Goal: Navigation & Orientation: Find specific page/section

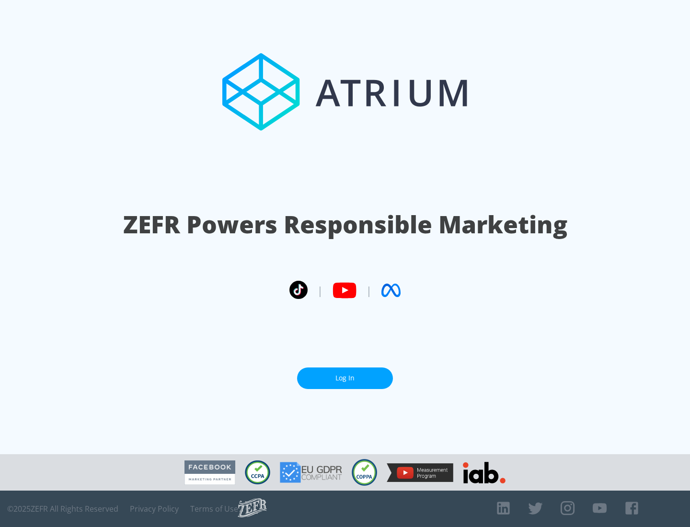
click at [345, 378] on link "Log In" at bounding box center [345, 379] width 96 height 22
